Goal: Task Accomplishment & Management: Use online tool/utility

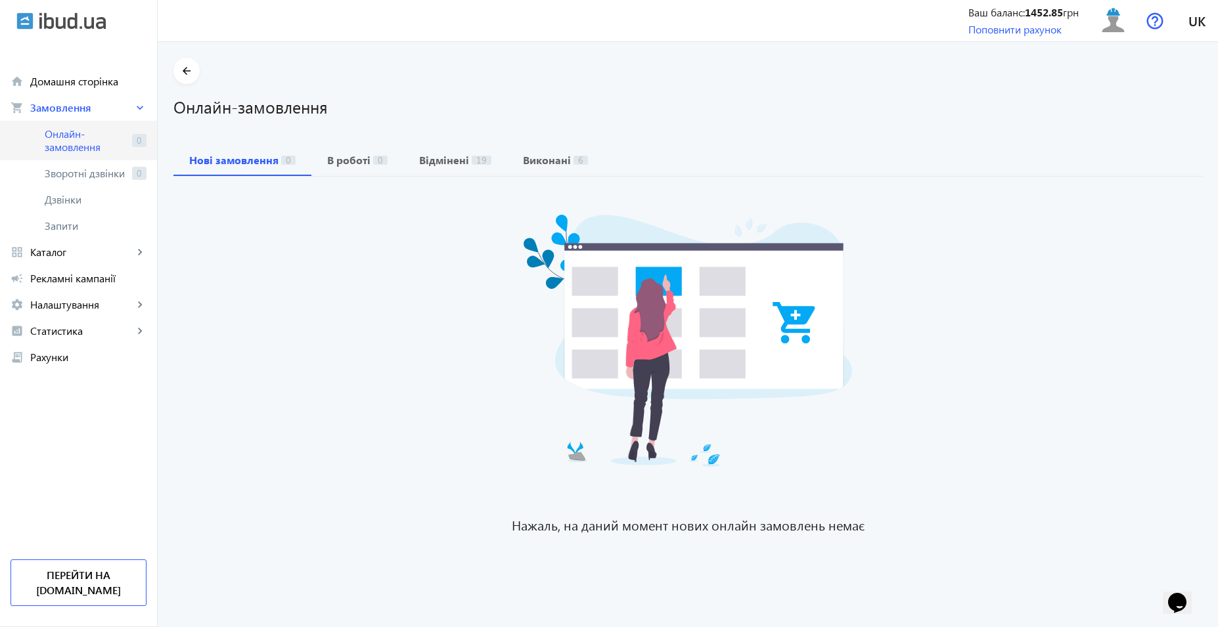
click at [108, 141] on span "Онлайн-замовлення" at bounding box center [86, 140] width 82 height 26
